Goal: Information Seeking & Learning: Check status

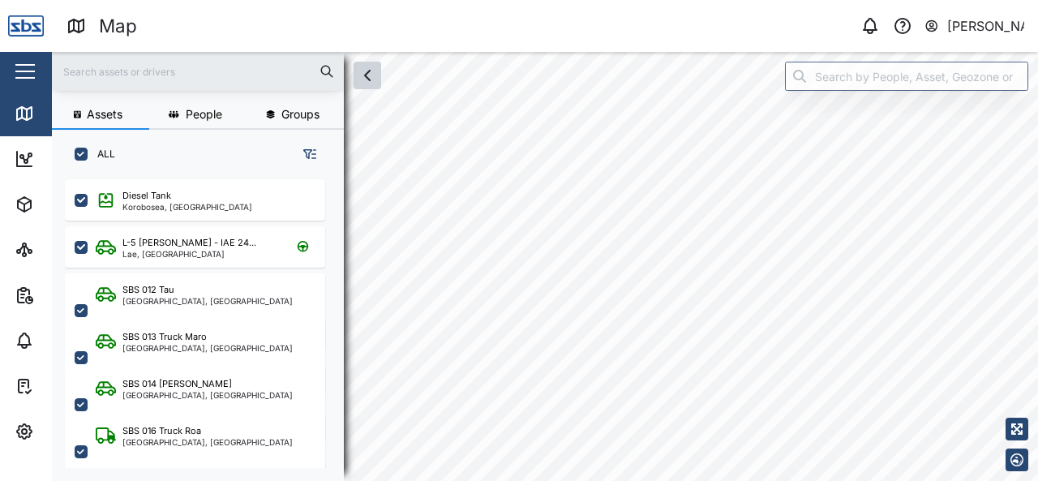
click at [370, 87] on button "button" at bounding box center [368, 76] width 28 height 28
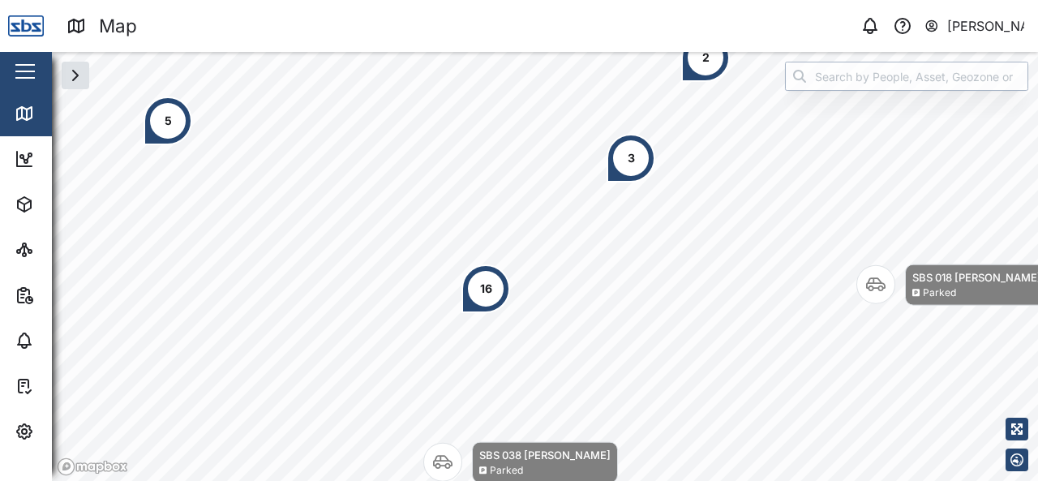
click at [916, 79] on input "search" at bounding box center [906, 76] width 243 height 29
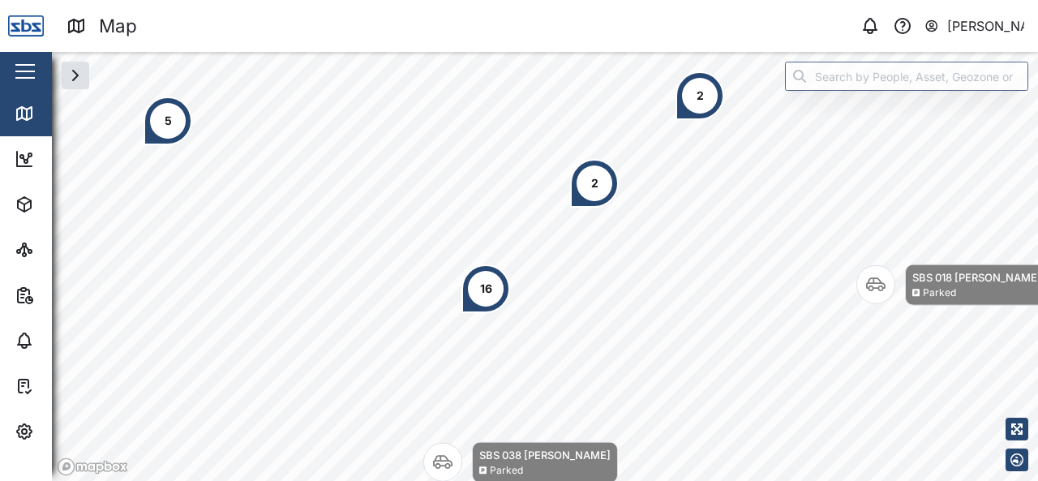
click at [599, 192] on div "2" at bounding box center [594, 183] width 49 height 49
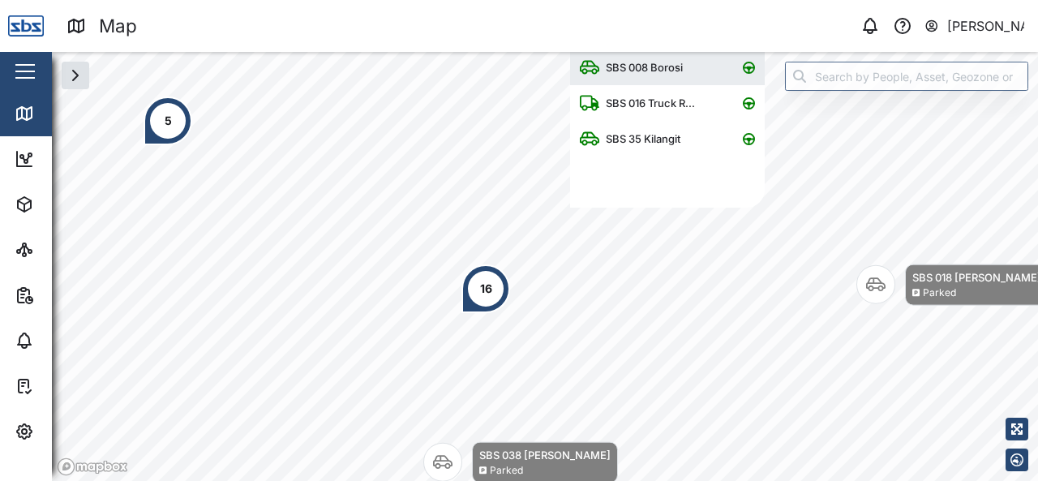
scroll to position [145, 182]
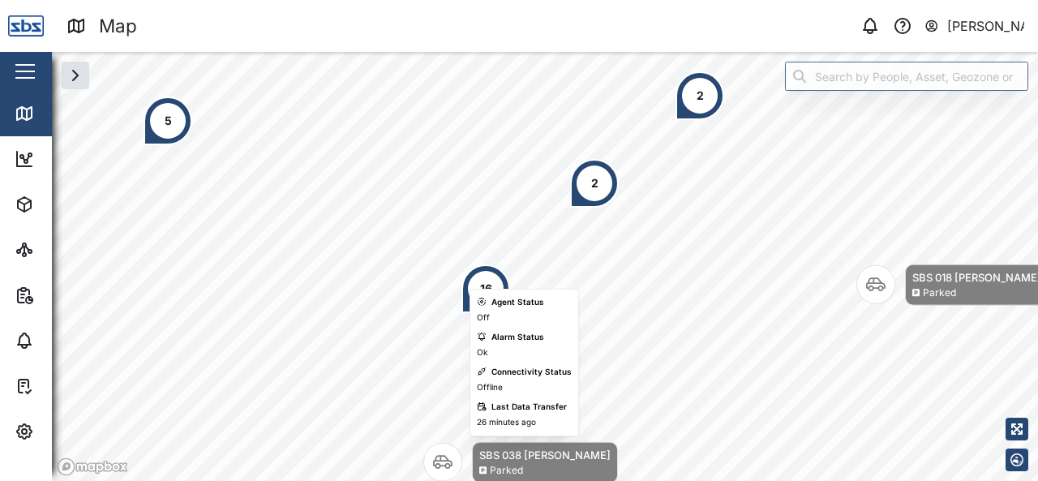
click at [498, 296] on div "Agent Status" at bounding box center [517, 302] width 53 height 13
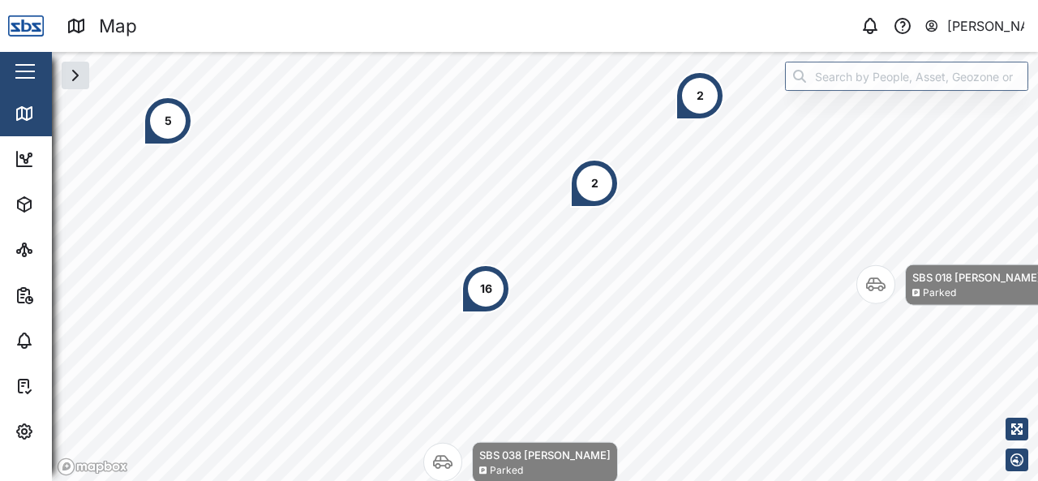
click at [492, 282] on div "16" at bounding box center [485, 288] width 49 height 49
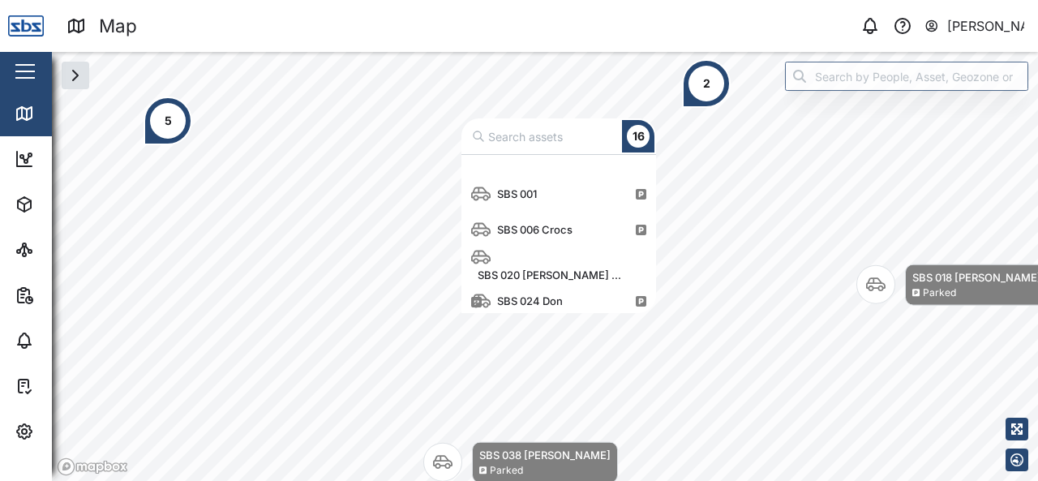
scroll to position [243, 0]
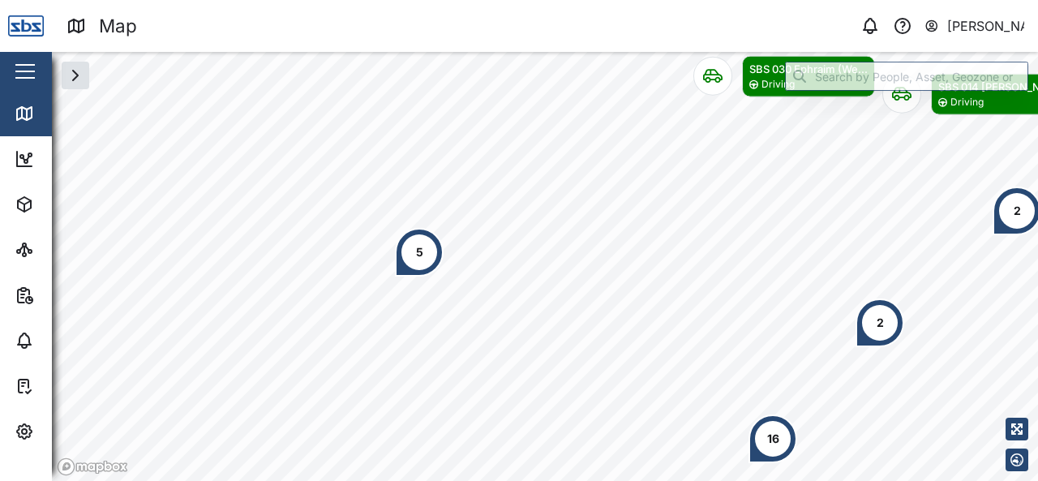
click at [421, 257] on div "5" at bounding box center [419, 252] width 7 height 18
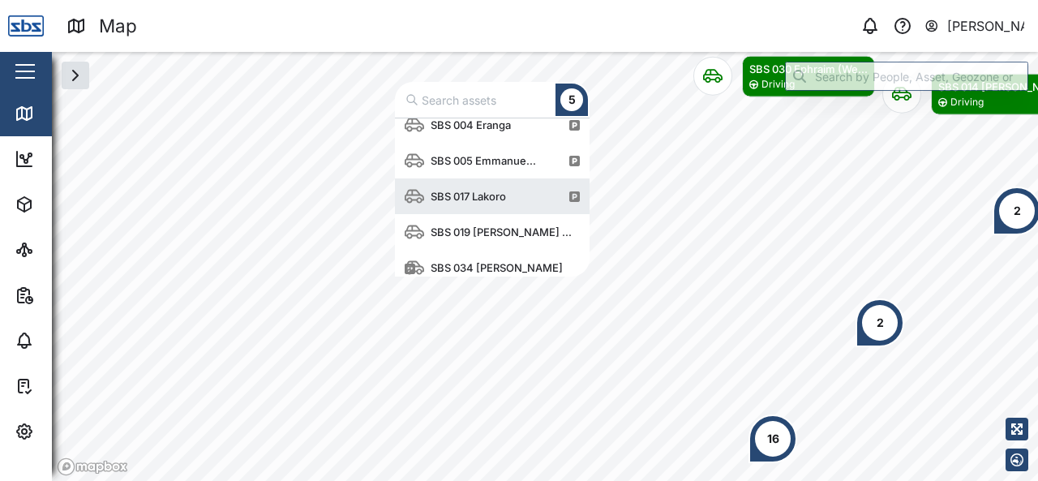
scroll to position [19, 0]
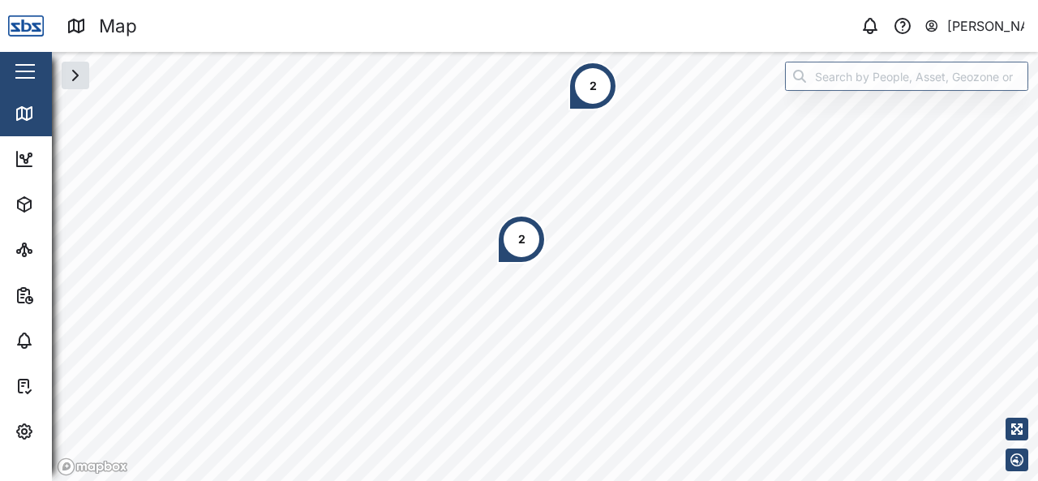
click at [516, 242] on div "2" at bounding box center [521, 239] width 49 height 49
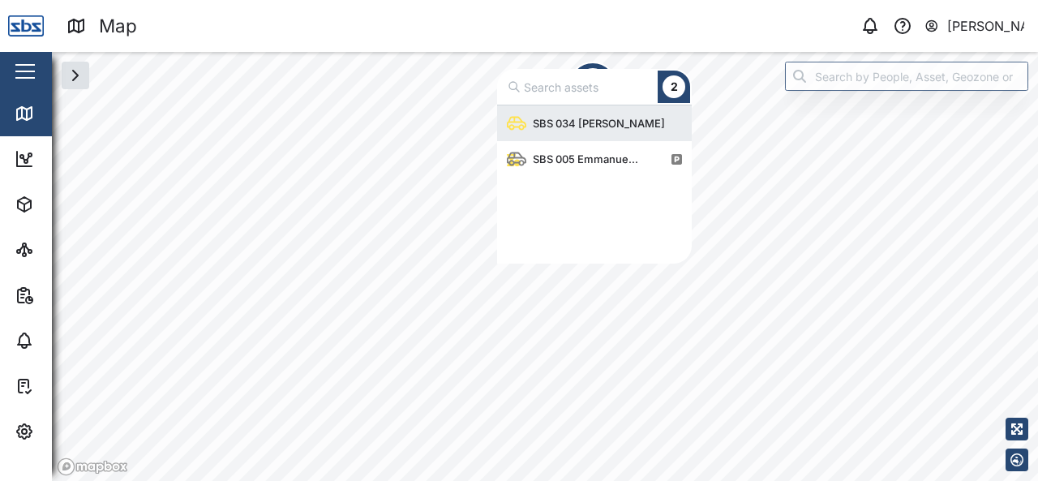
scroll to position [145, 182]
click at [577, 127] on div "SBS 034 Ryan" at bounding box center [598, 123] width 145 height 16
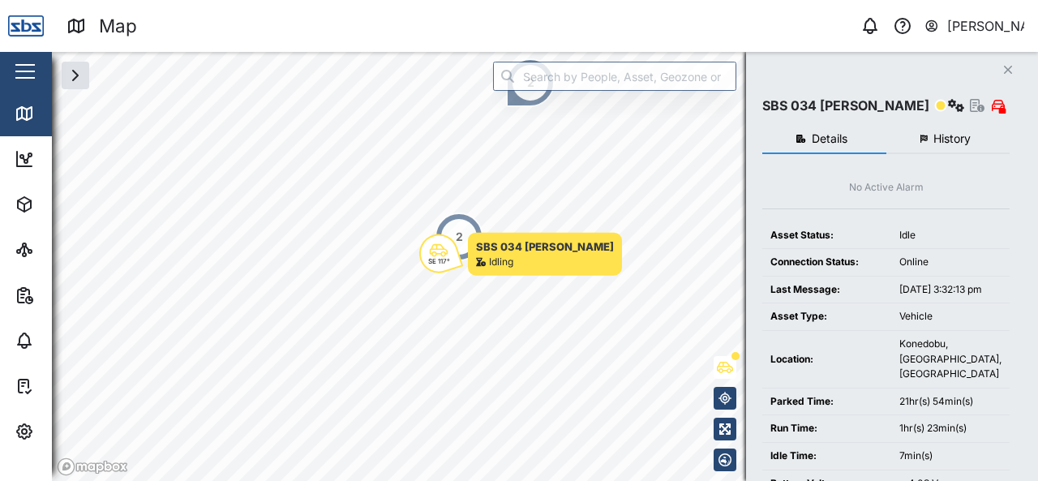
click at [1007, 70] on icon "button" at bounding box center [1008, 70] width 8 height 8
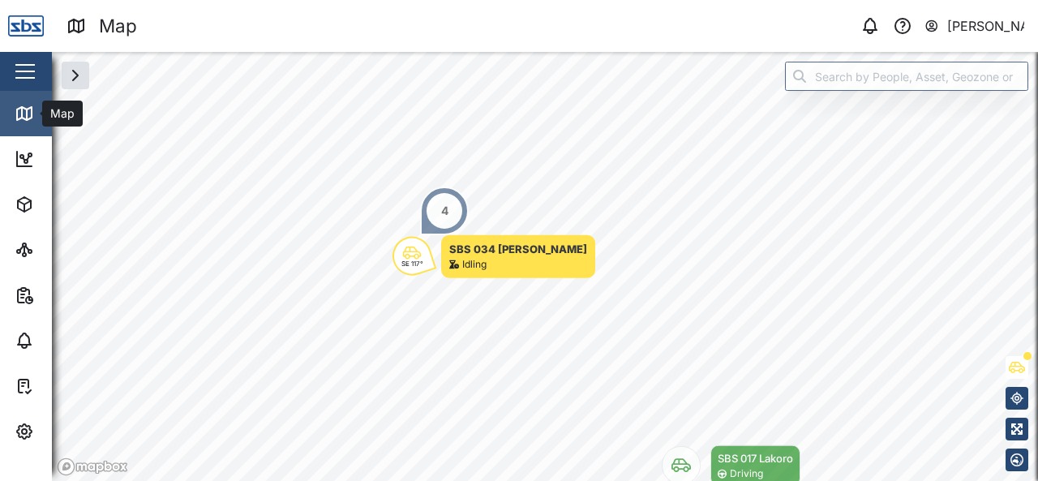
click at [27, 110] on icon at bounding box center [27, 114] width 0 height 11
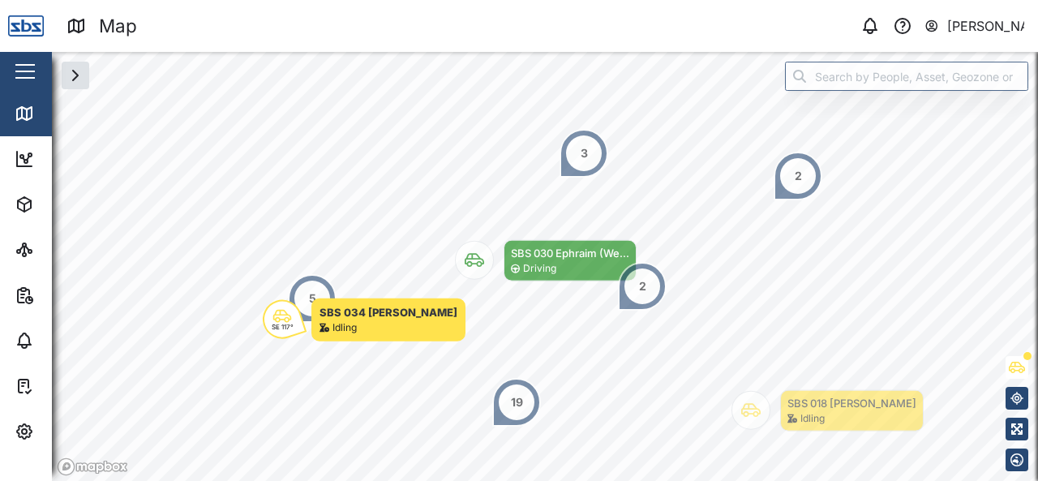
click at [647, 280] on div "2" at bounding box center [642, 286] width 49 height 49
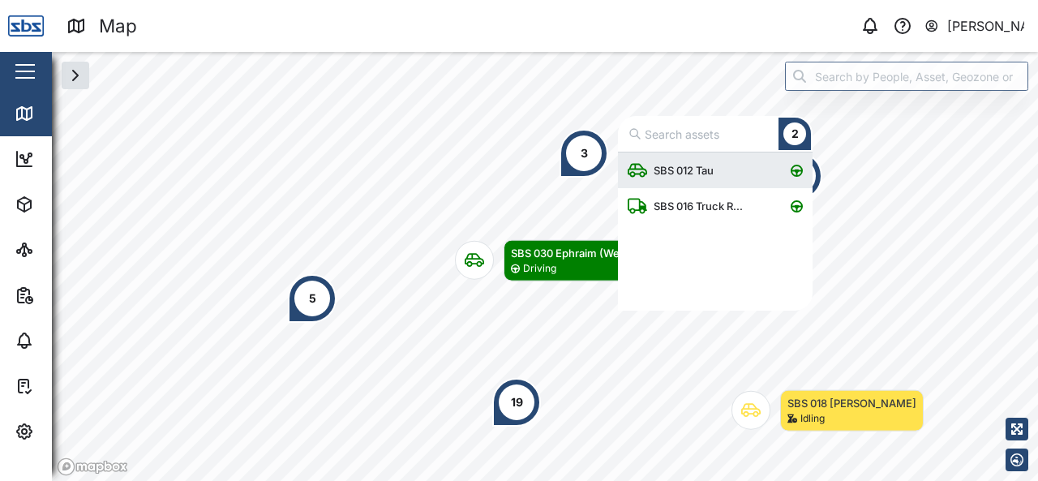
scroll to position [145, 182]
click at [591, 144] on div "3" at bounding box center [584, 153] width 49 height 49
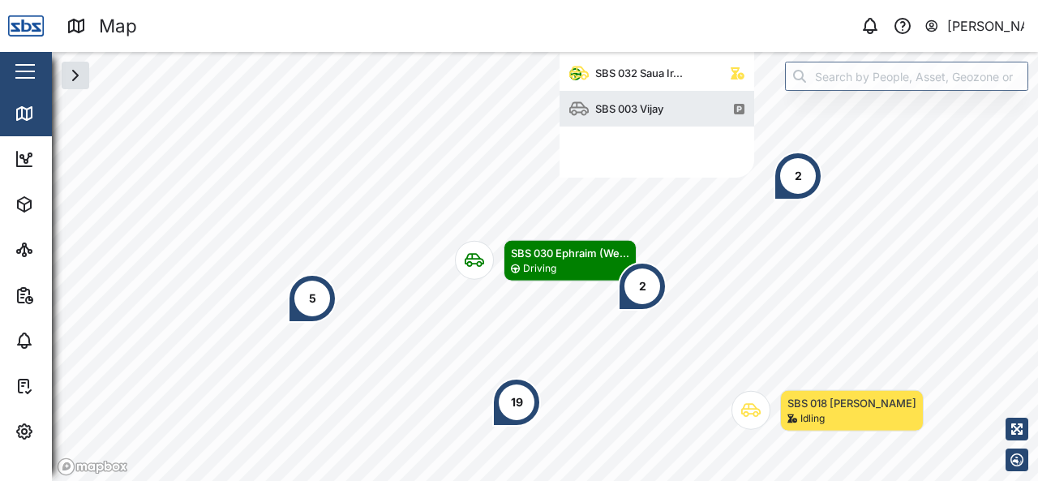
click at [628, 109] on div "SBS 003 Vijay" at bounding box center [629, 109] width 81 height 16
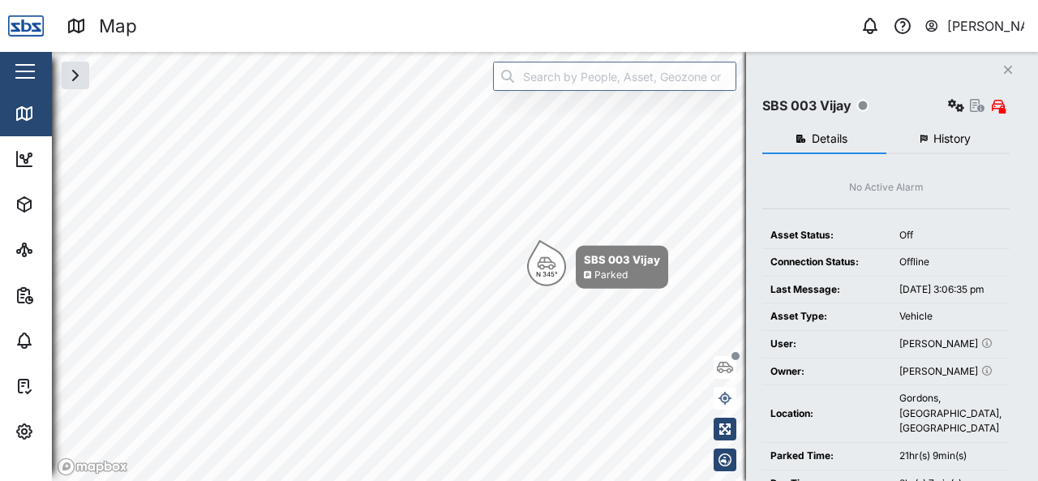
click at [1008, 66] on icon "Close" at bounding box center [1008, 69] width 10 height 13
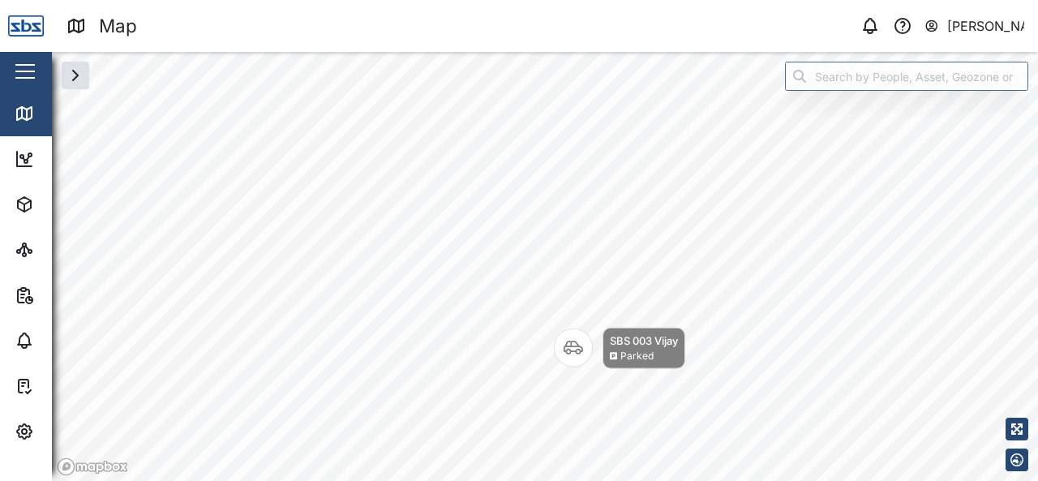
click at [785, 52] on div "SBS 003 Vijay Parked" at bounding box center [545, 52] width 986 height 0
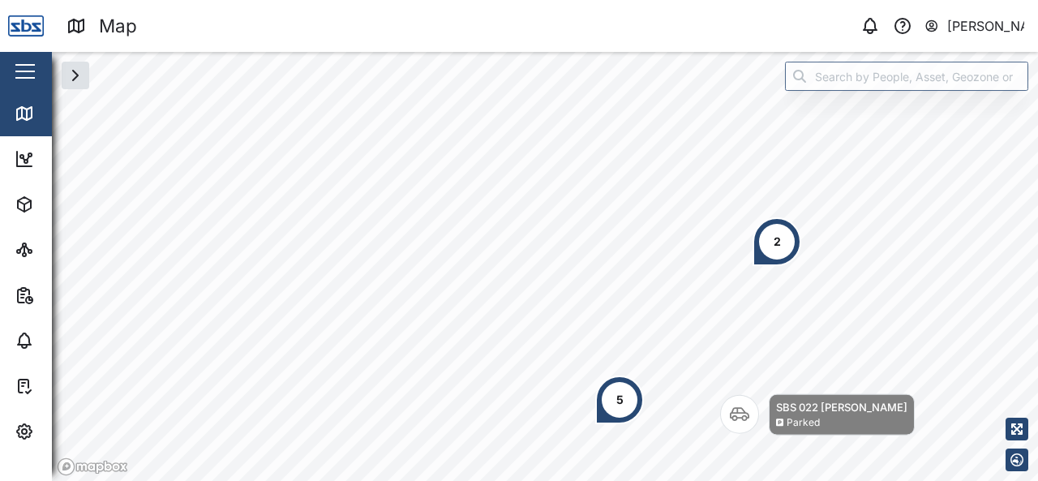
click at [764, 236] on div "2" at bounding box center [777, 241] width 49 height 49
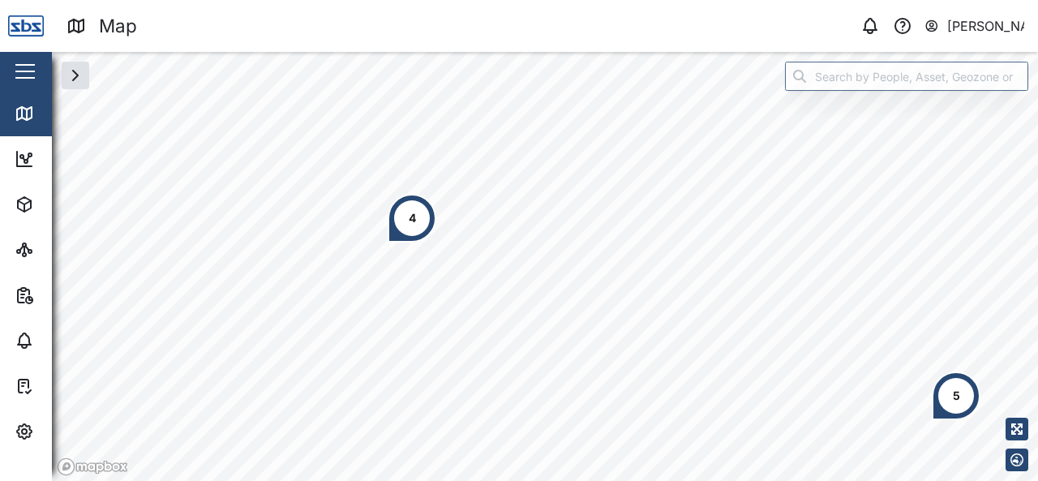
click at [406, 226] on div "4" at bounding box center [412, 218] width 49 height 49
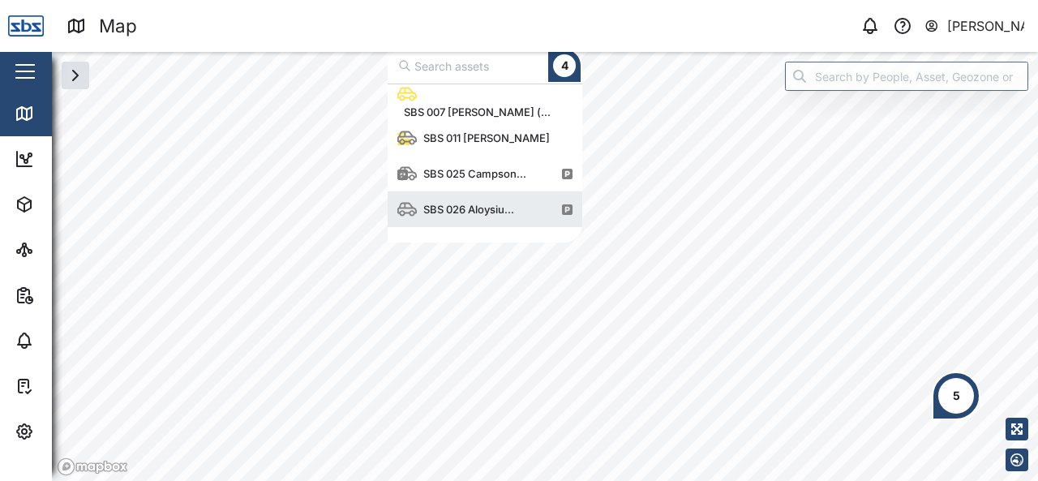
scroll to position [145, 182]
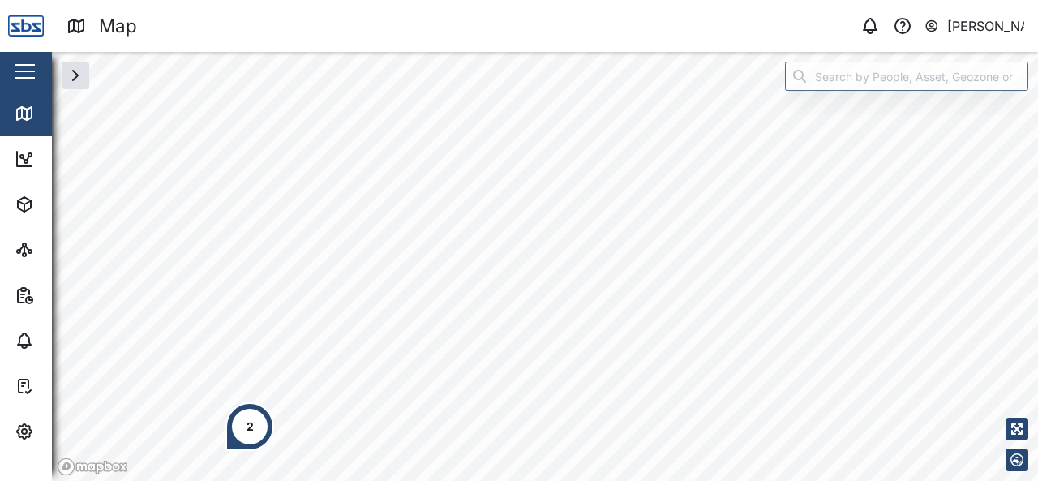
click at [426, 480] on html "Map 0 Vijay Kumar Close Map Dashboard Assets ATS Camera Generator Personnel Tan…" at bounding box center [519, 240] width 1038 height 481
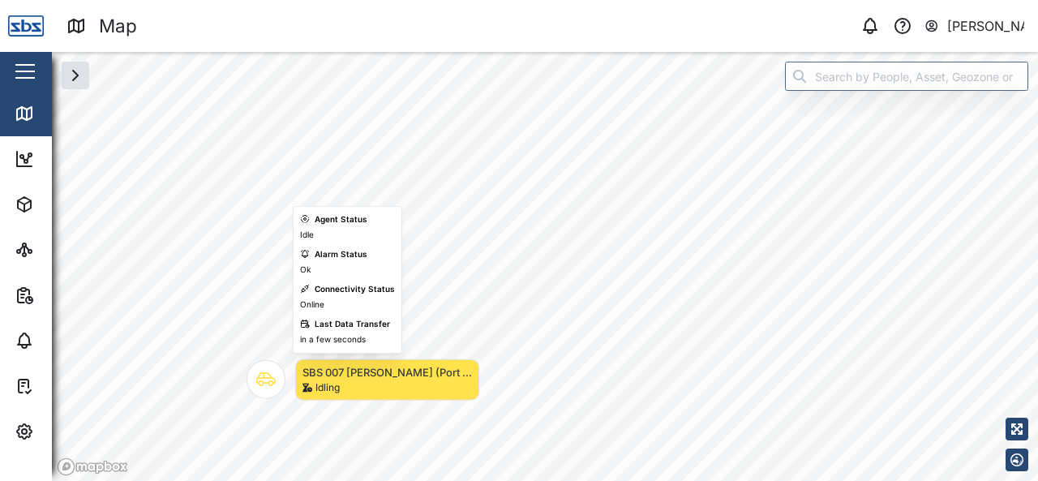
click at [266, 388] on icon "Map marker" at bounding box center [265, 379] width 19 height 19
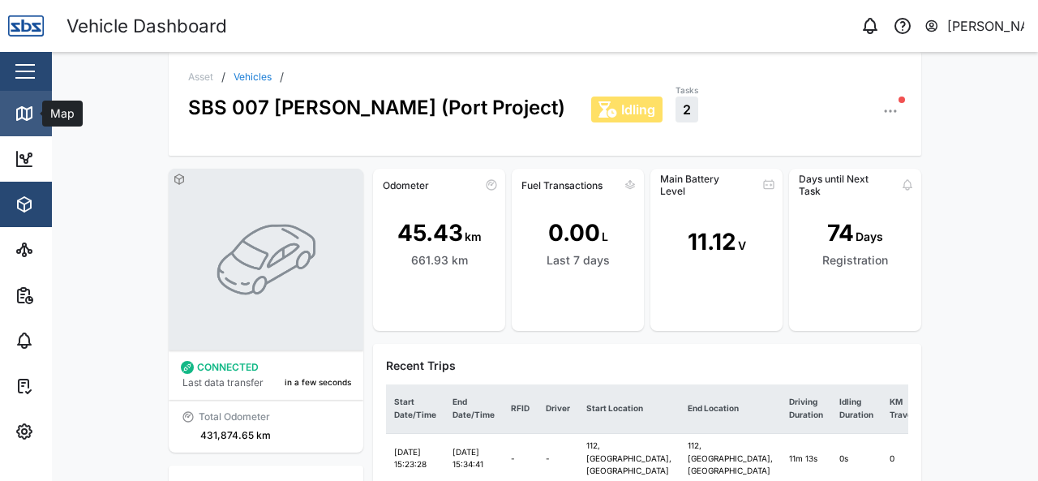
click at [18, 104] on icon at bounding box center [24, 113] width 19 height 19
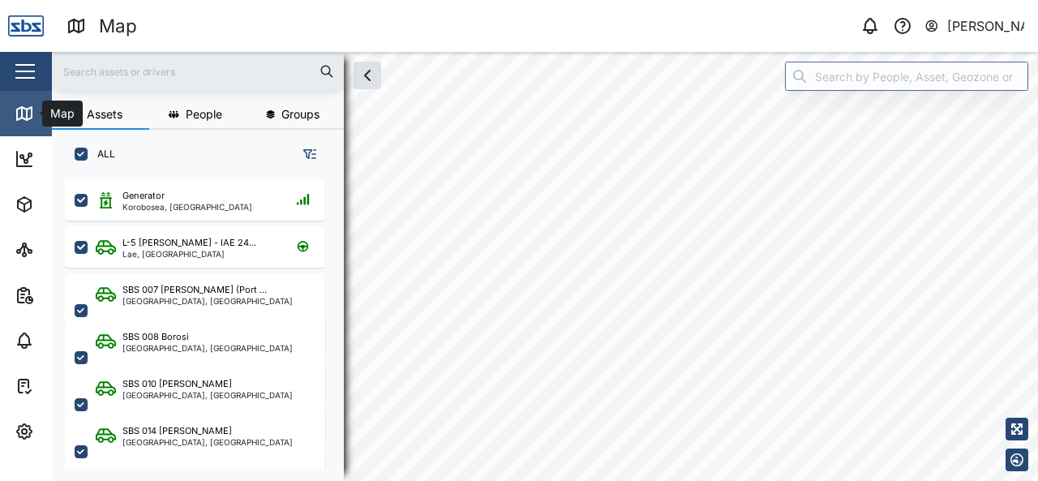
checkbox input "true"
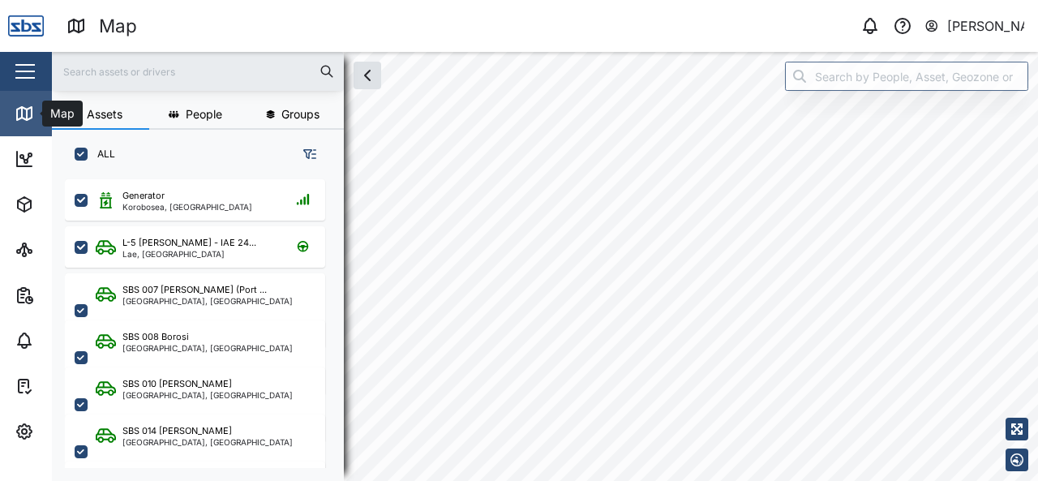
checkbox input "true"
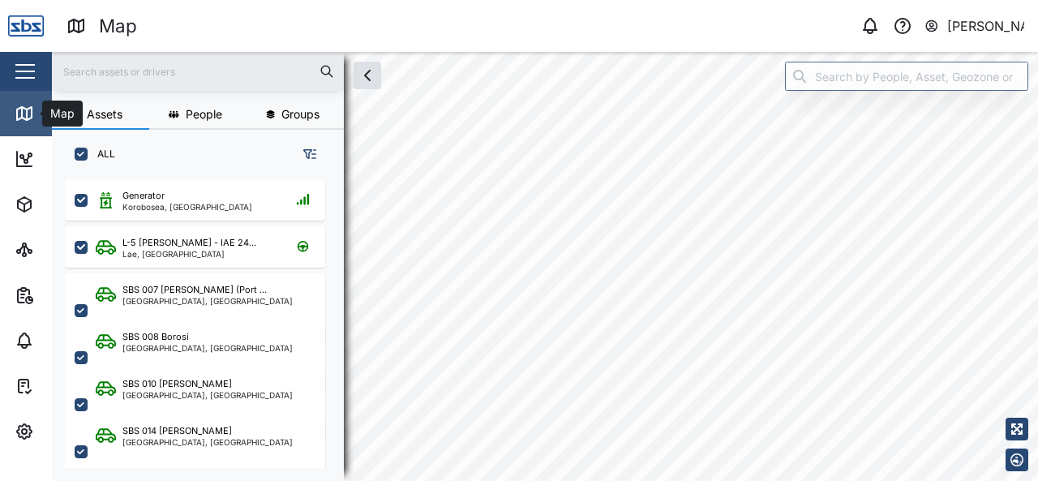
checkbox input "true"
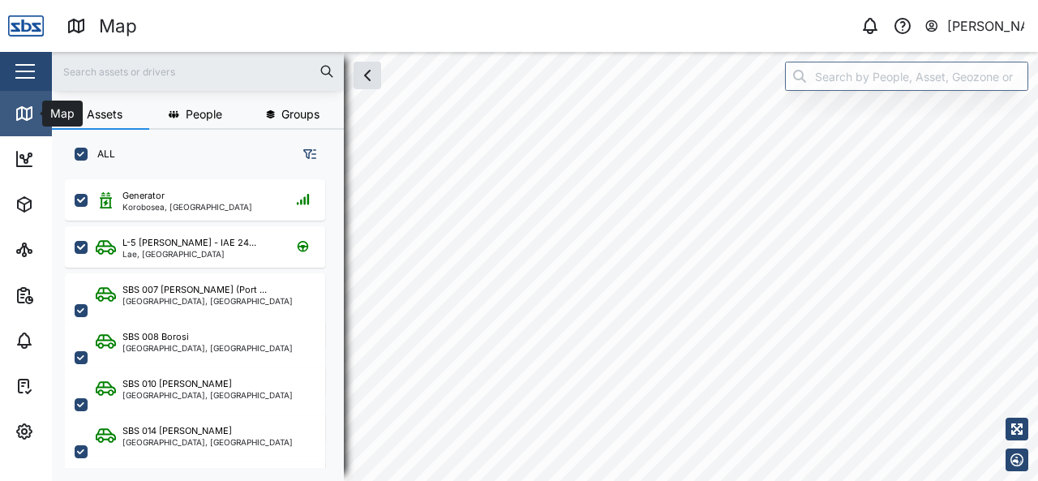
checkbox input "true"
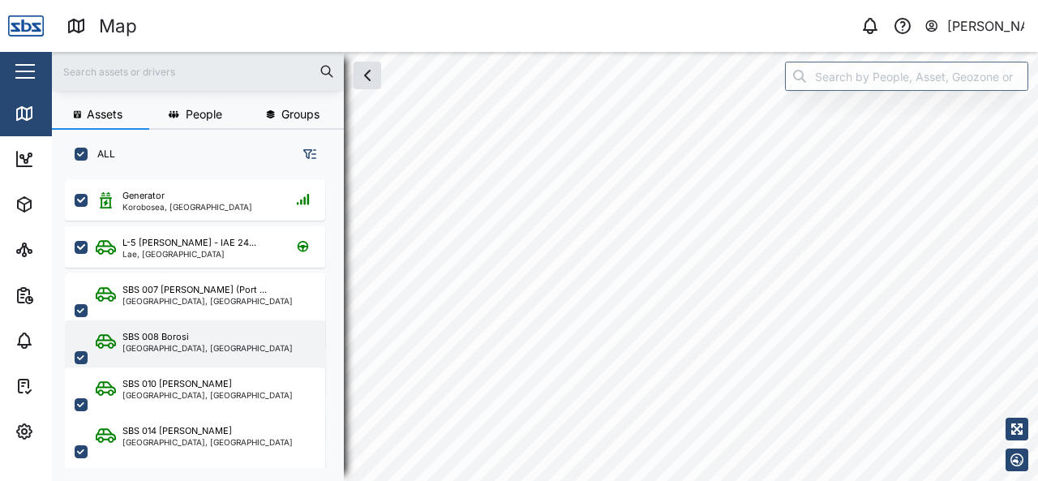
scroll to position [282, 253]
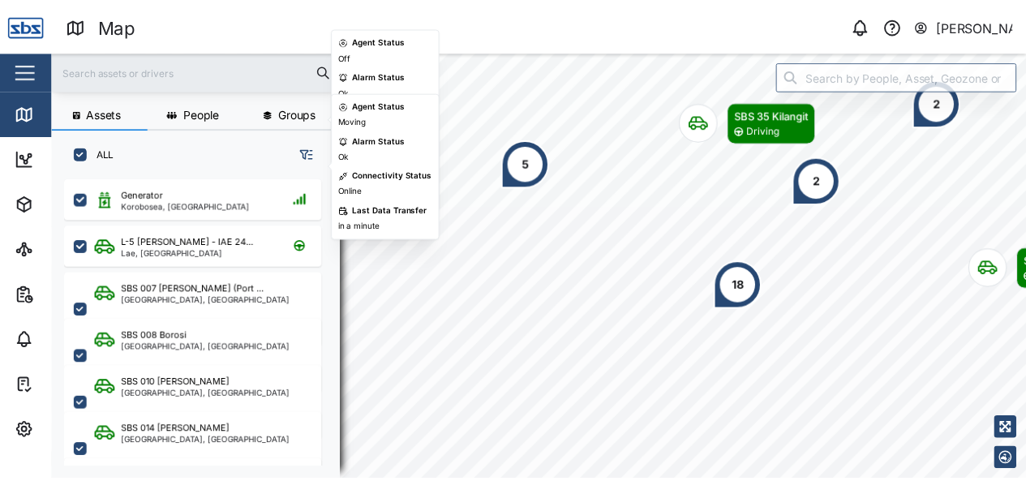
scroll to position [81, 0]
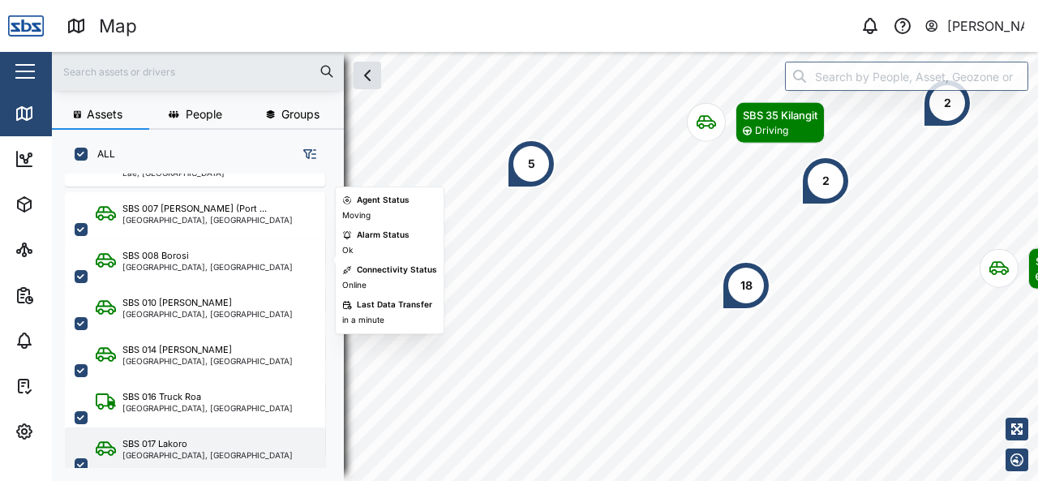
click at [168, 444] on div "SBS 017 Lakoro" at bounding box center [154, 444] width 65 height 14
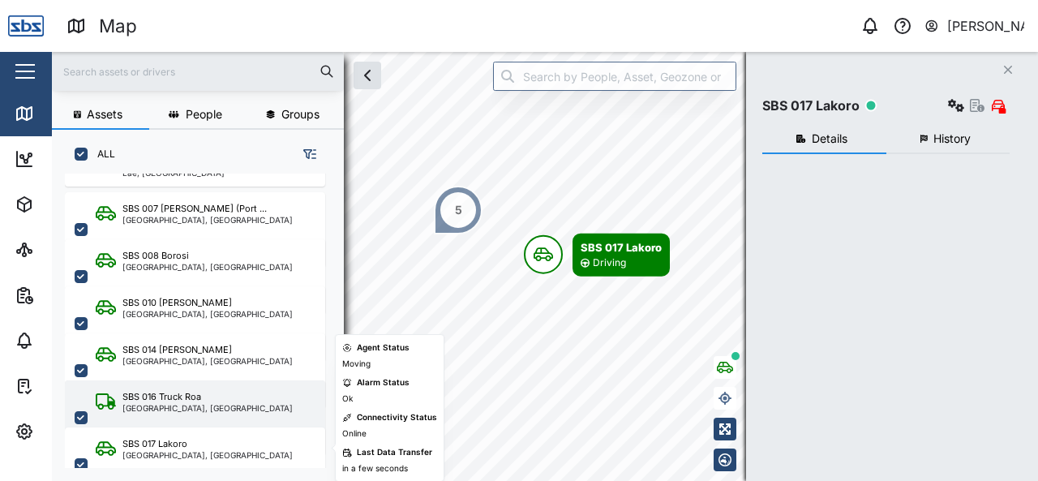
click at [177, 406] on div "Port Moresby, Southern Region" at bounding box center [207, 408] width 170 height 8
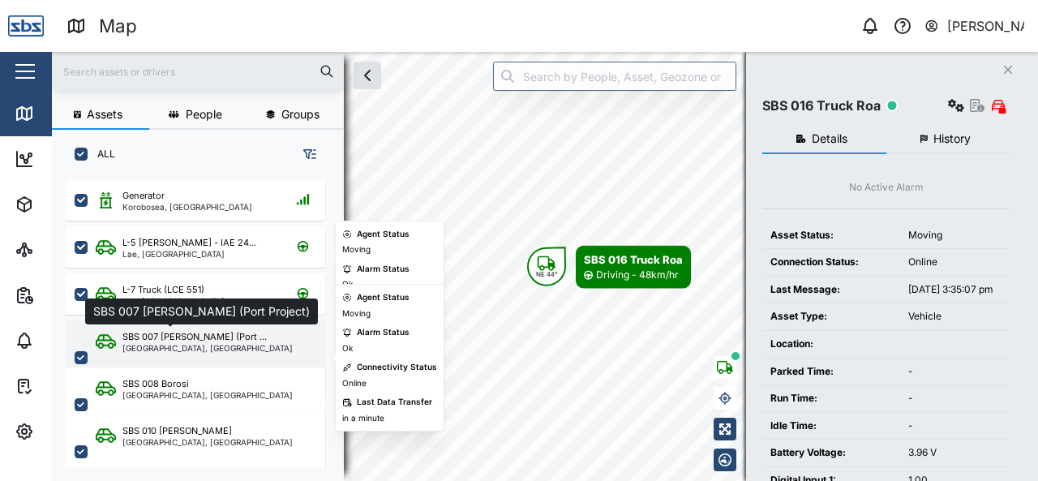
click at [183, 340] on div "SBS 007 David (Port ..." at bounding box center [194, 337] width 144 height 14
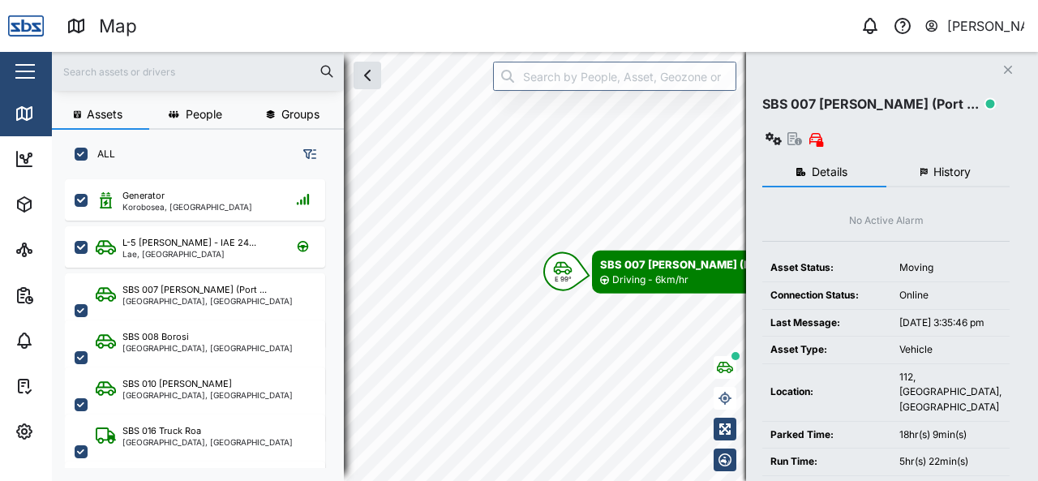
click at [957, 166] on span "History" at bounding box center [951, 171] width 37 height 11
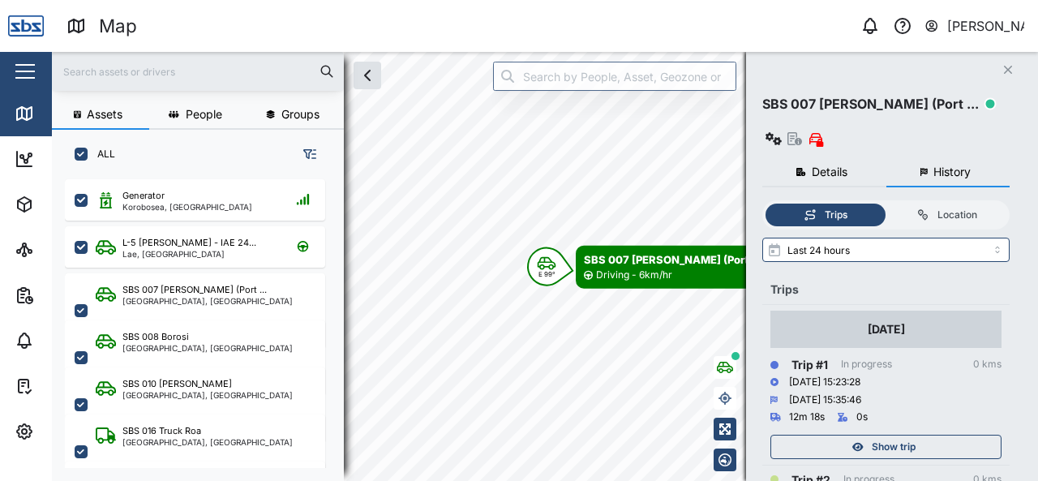
scroll to position [81, 0]
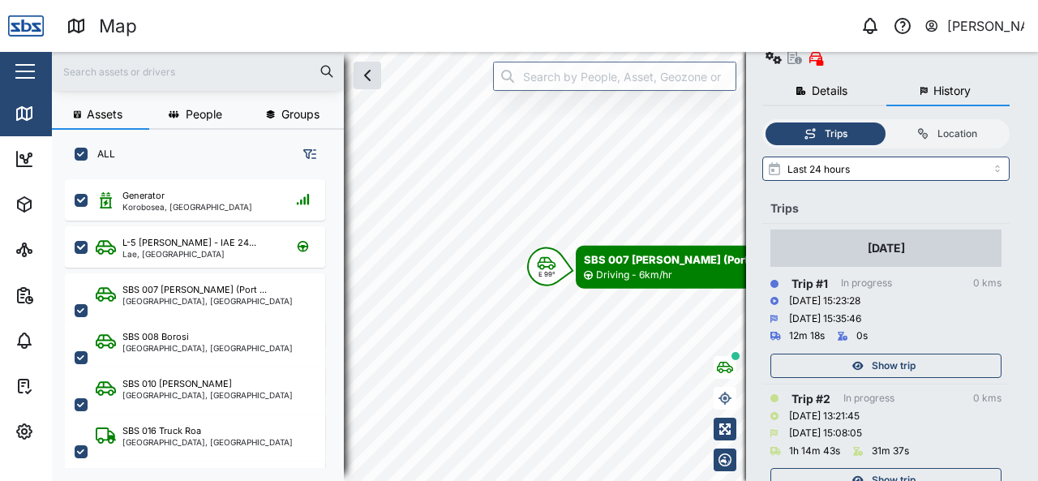
click at [908, 354] on span "Show trip" at bounding box center [894, 365] width 44 height 23
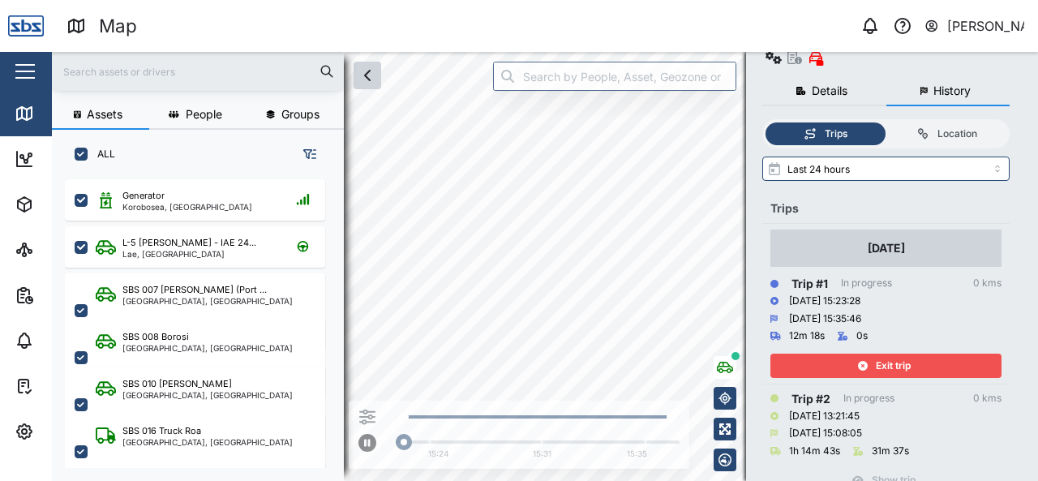
click at [371, 82] on icon "button" at bounding box center [367, 75] width 19 height 19
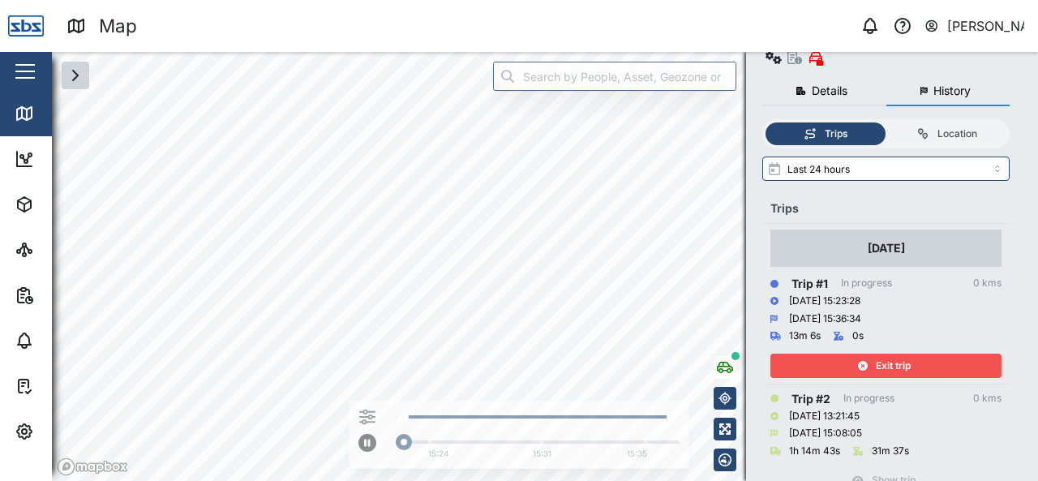
click at [916, 354] on div "Exit trip" at bounding box center [884, 365] width 211 height 23
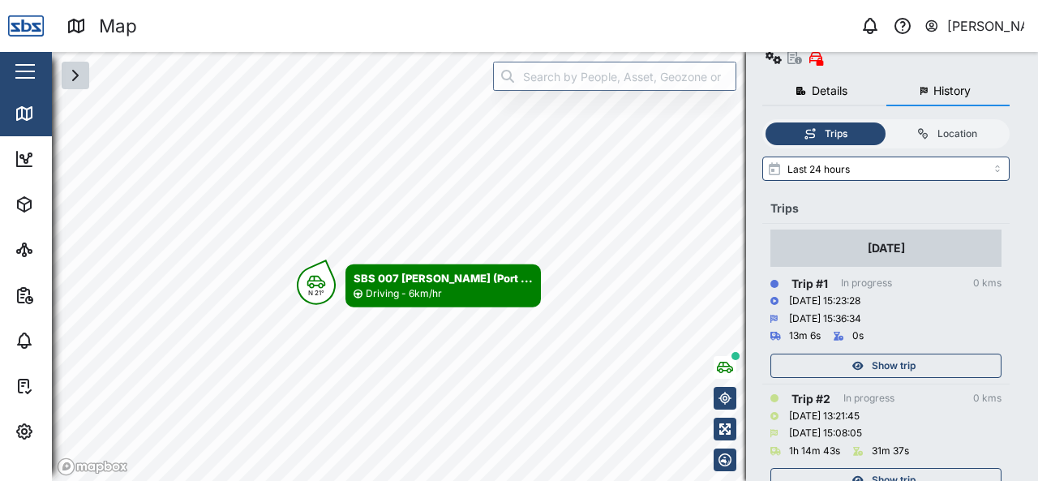
click at [899, 469] on span "Show trip" at bounding box center [894, 480] width 44 height 23
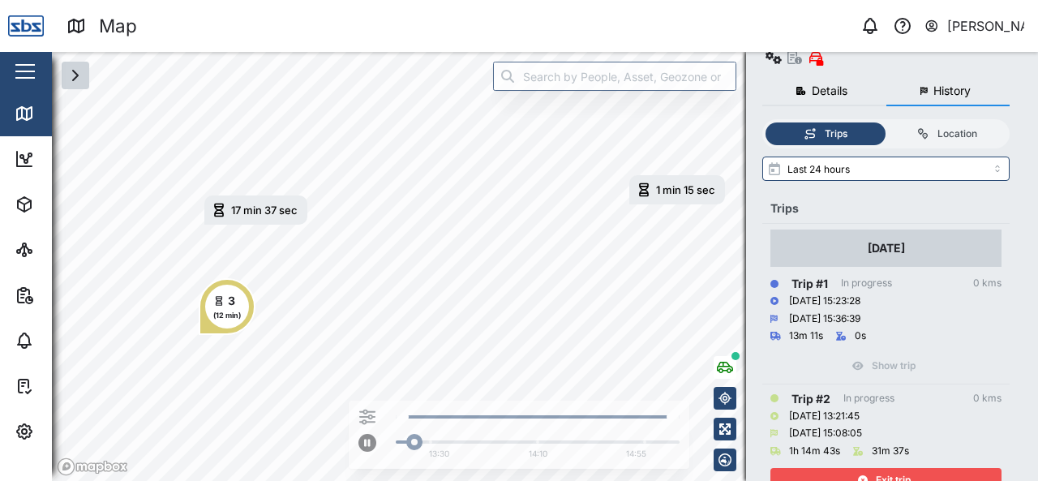
click at [911, 469] on div "Exit trip" at bounding box center [884, 480] width 211 height 23
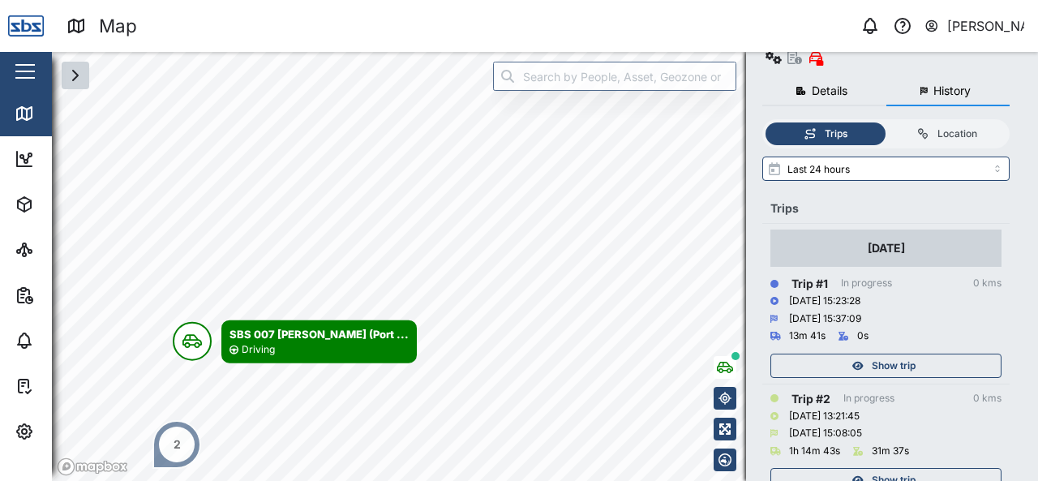
scroll to position [324, 0]
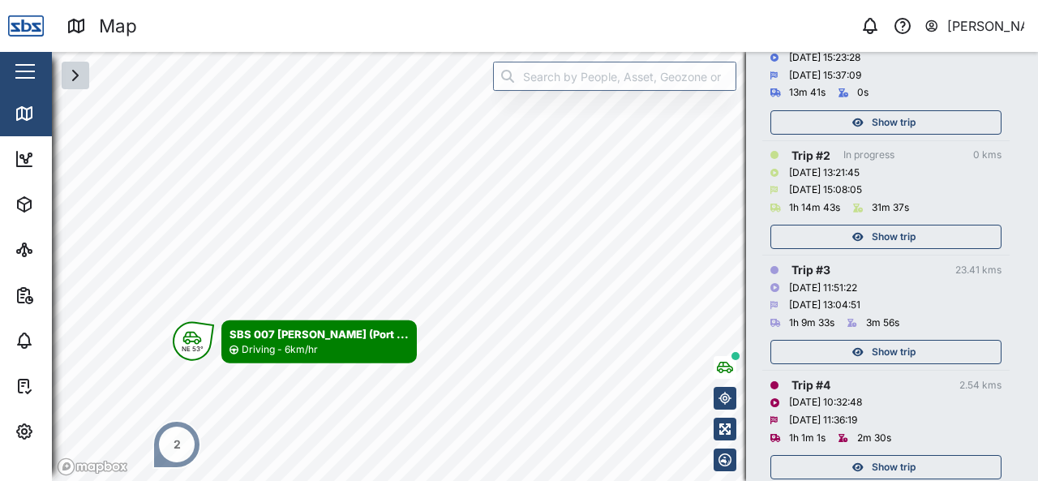
click at [880, 456] on span "Show trip" at bounding box center [894, 467] width 44 height 23
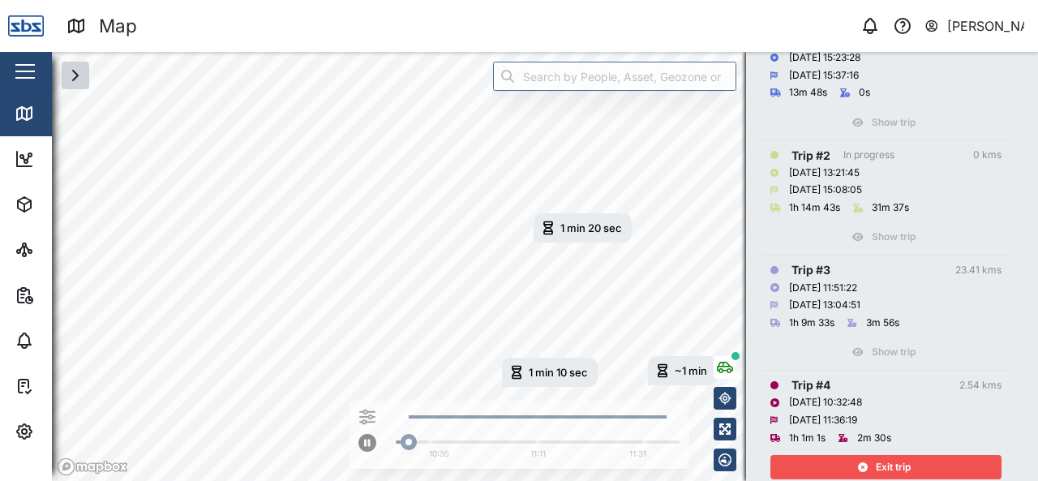
click at [889, 456] on span "Exit trip" at bounding box center [893, 467] width 35 height 23
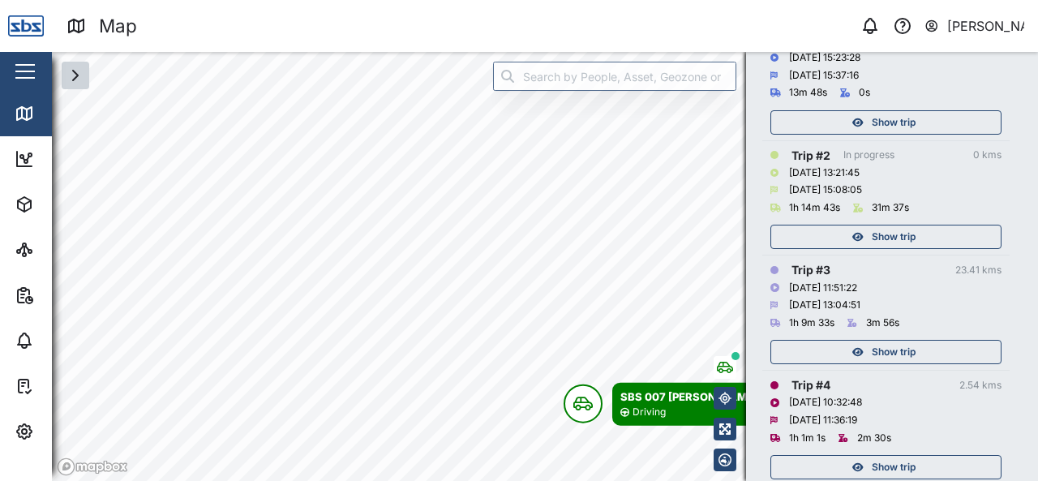
scroll to position [568, 0]
